Goal: Information Seeking & Learning: Understand process/instructions

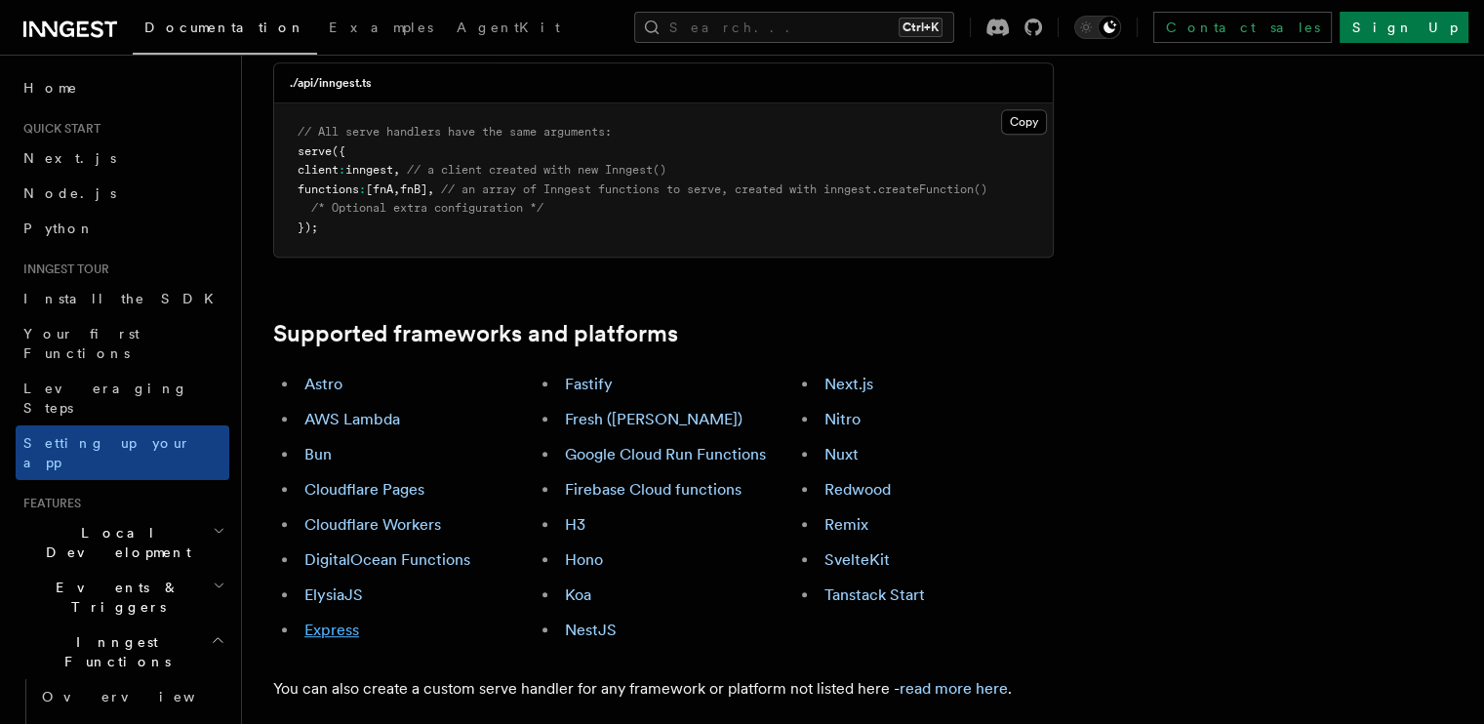
click at [359, 621] on link "Express" at bounding box center [331, 630] width 55 height 19
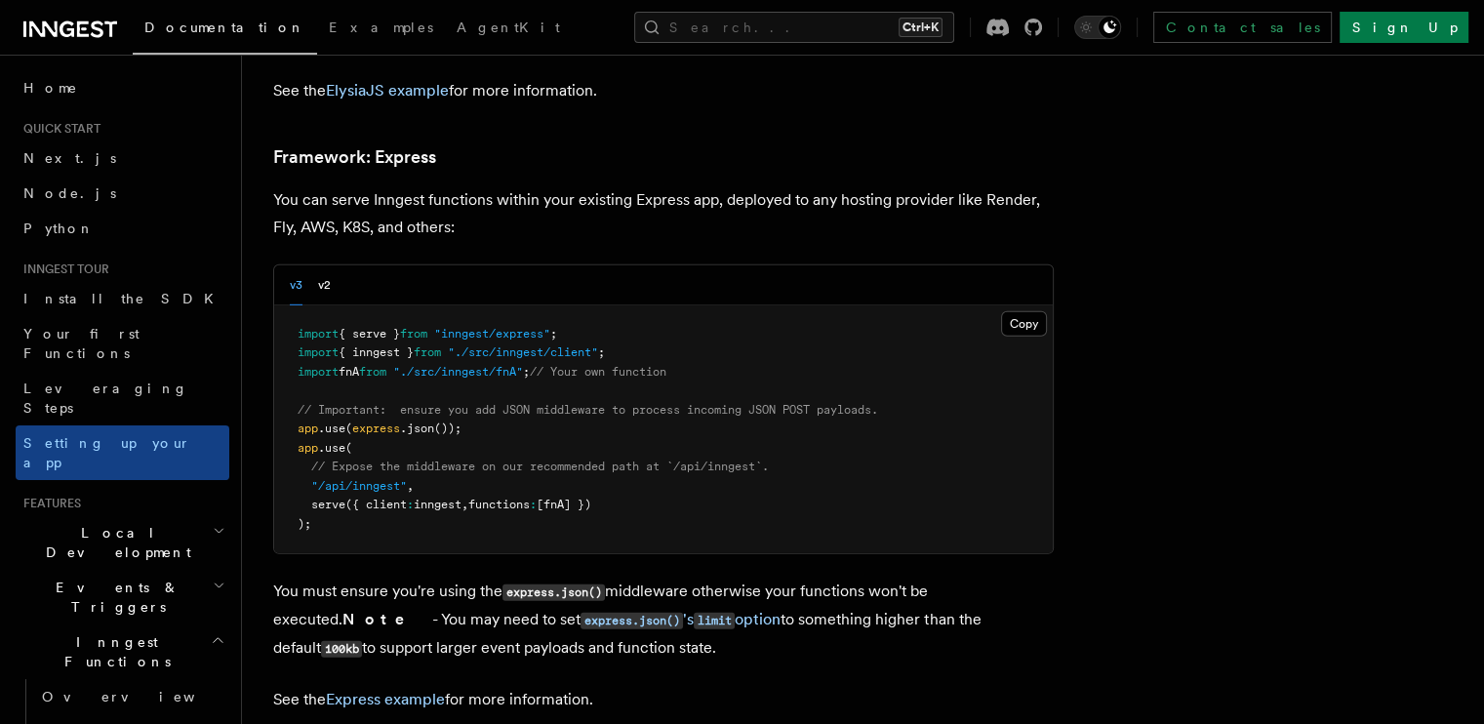
scroll to position [5767, 0]
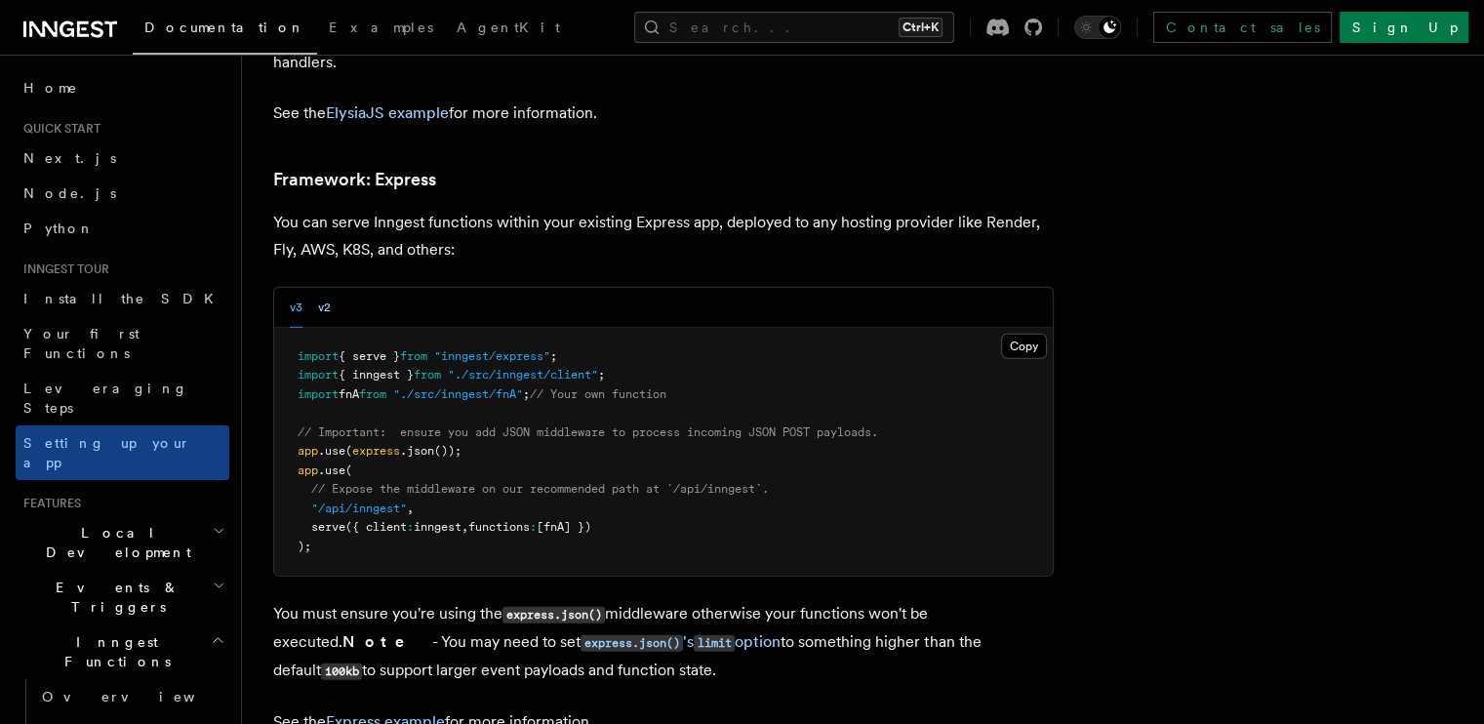
click at [331, 288] on button "v2" at bounding box center [324, 308] width 13 height 40
click at [301, 288] on div "v3 v2" at bounding box center [663, 308] width 779 height 40
click at [302, 288] on button "v3" at bounding box center [296, 308] width 13 height 40
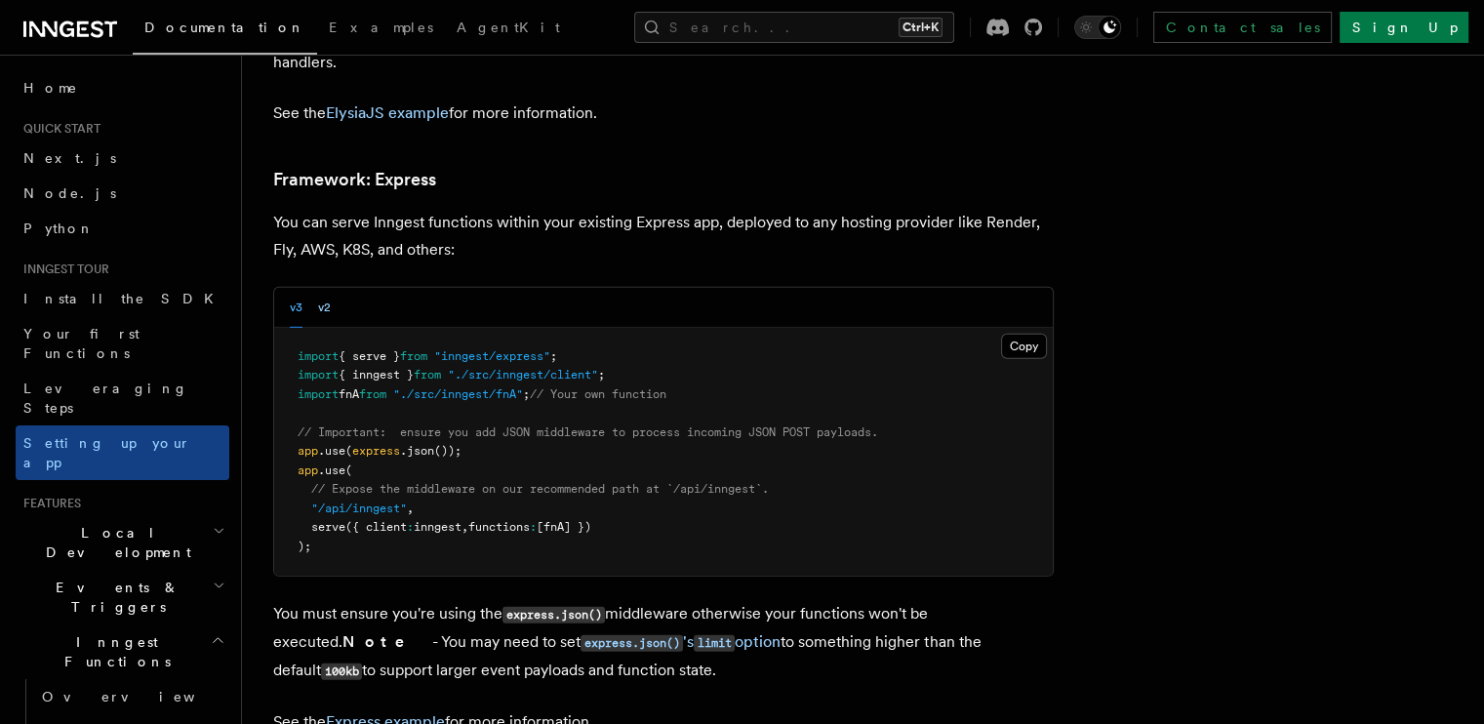
click at [331, 288] on button "v2" at bounding box center [324, 308] width 13 height 40
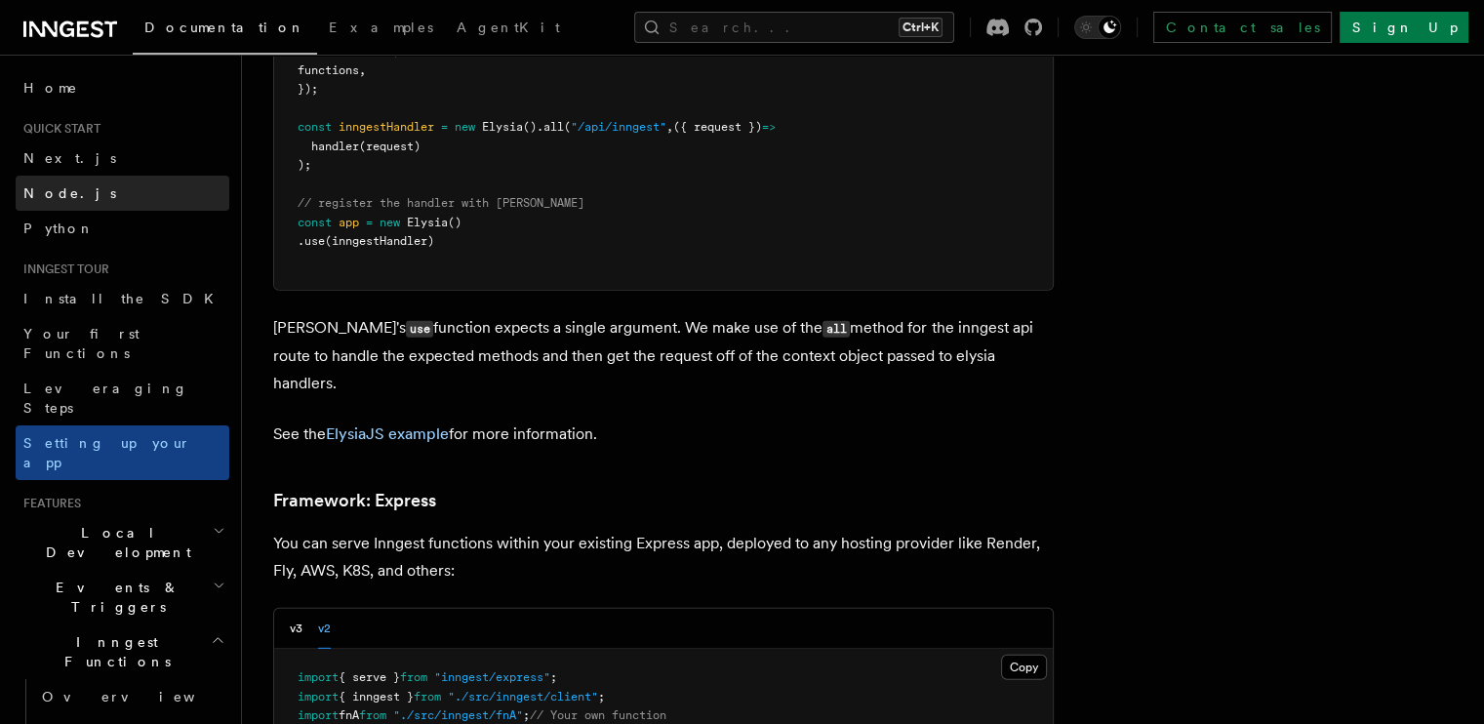
scroll to position [5319, 0]
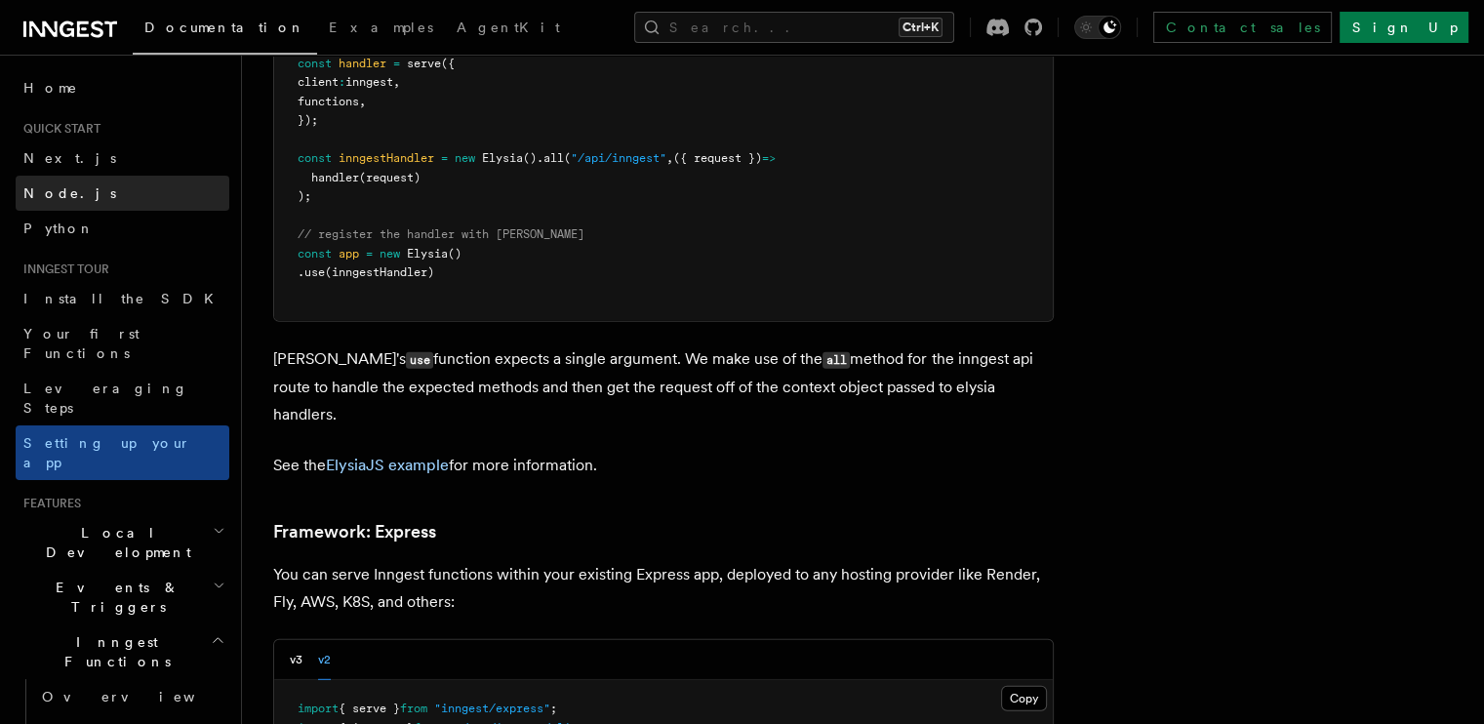
click at [122, 200] on link "Node.js" at bounding box center [123, 193] width 214 height 35
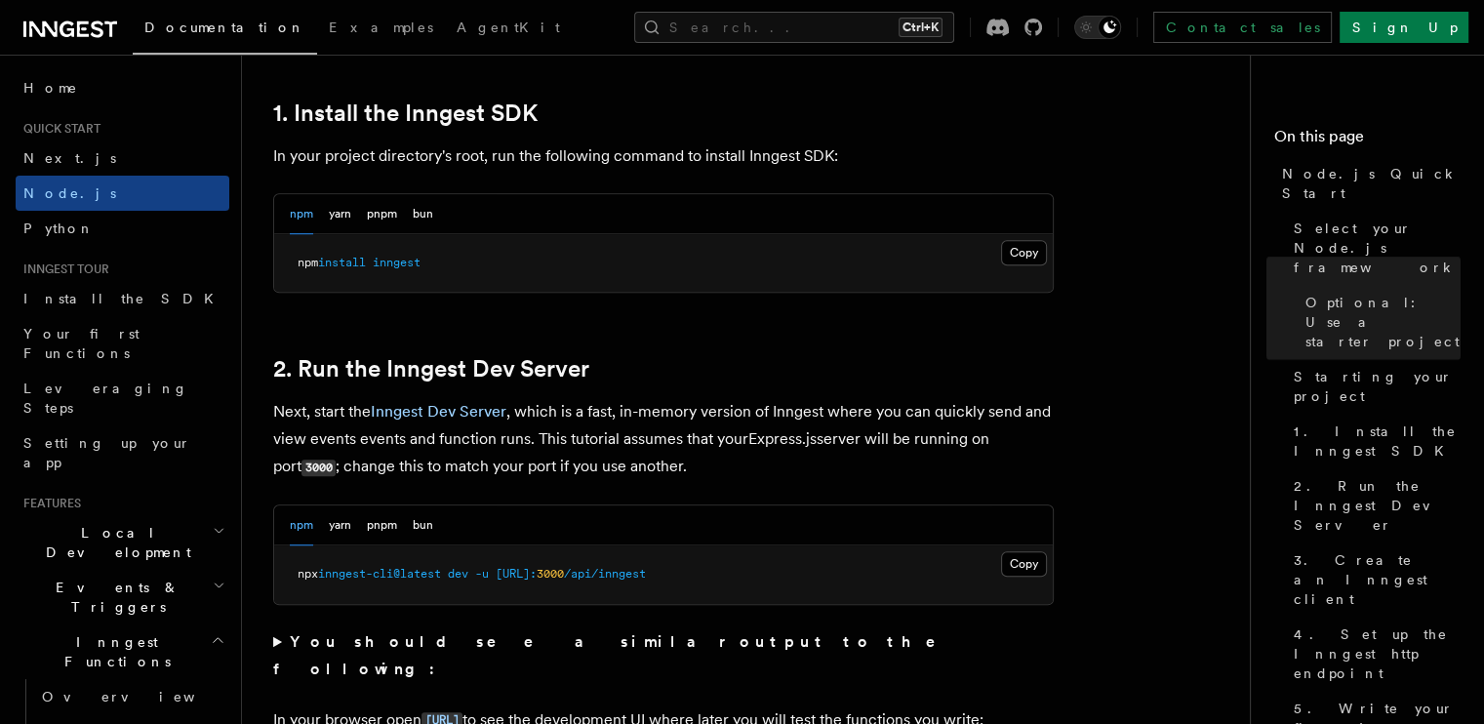
scroll to position [1263, 0]
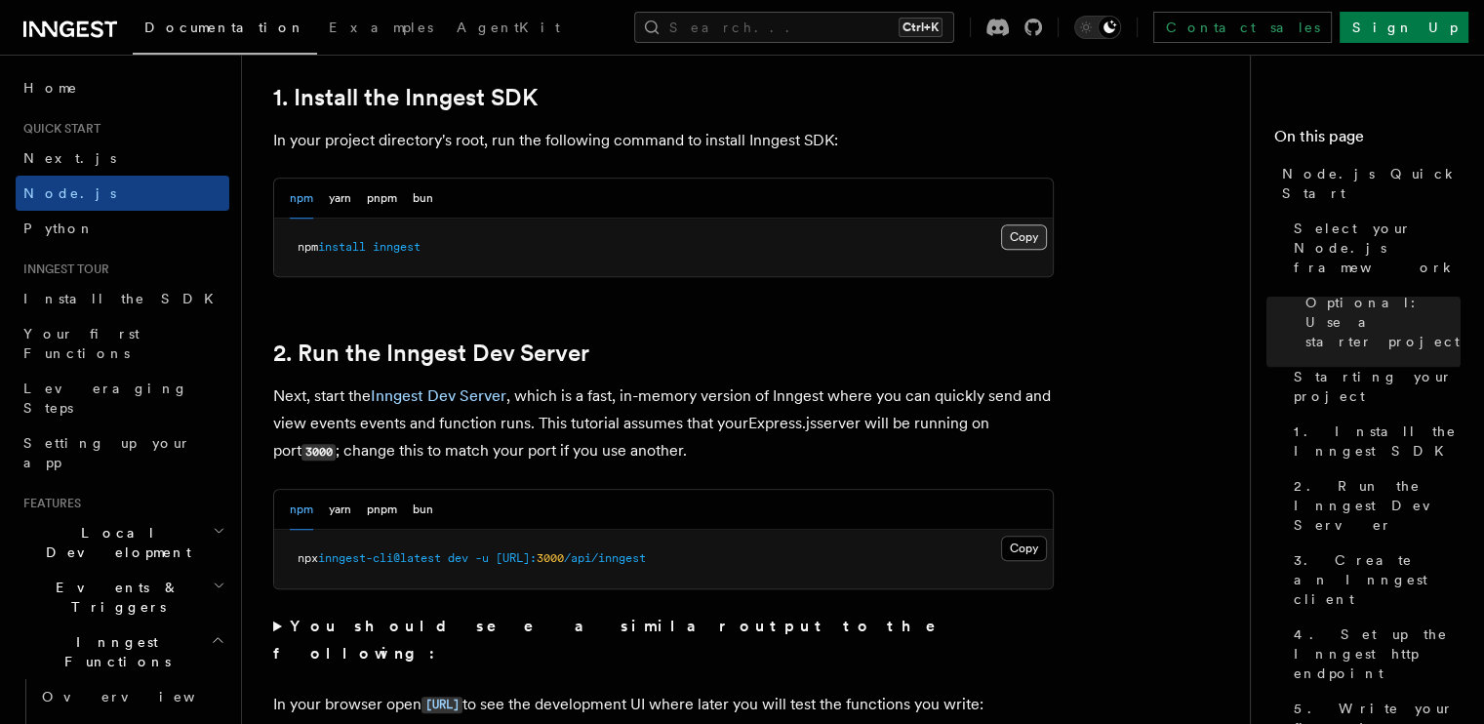
click at [1016, 233] on button "Copy Copied" at bounding box center [1024, 236] width 46 height 25
click at [1015, 544] on button "Copy Copied" at bounding box center [1024, 548] width 46 height 25
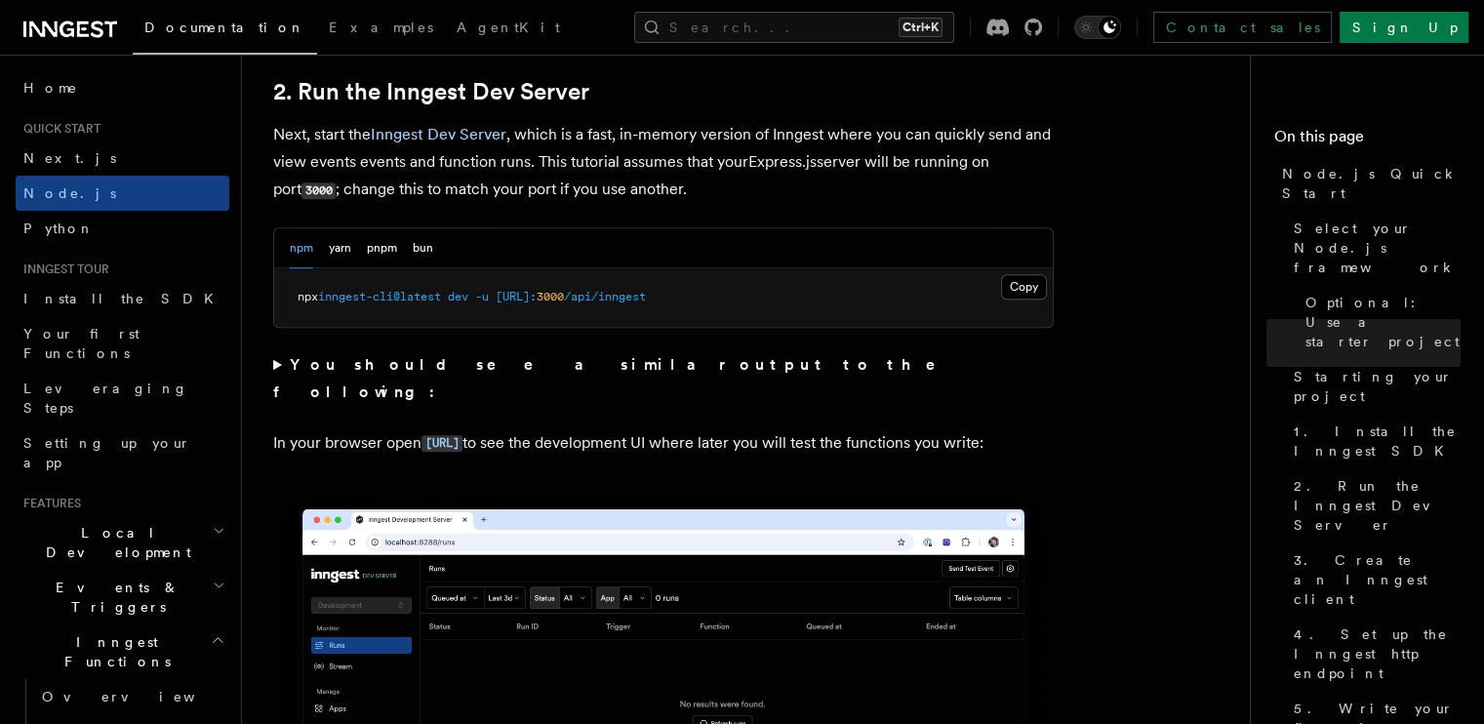
scroll to position [1530, 0]
